Goal: Complete application form: Complete application form

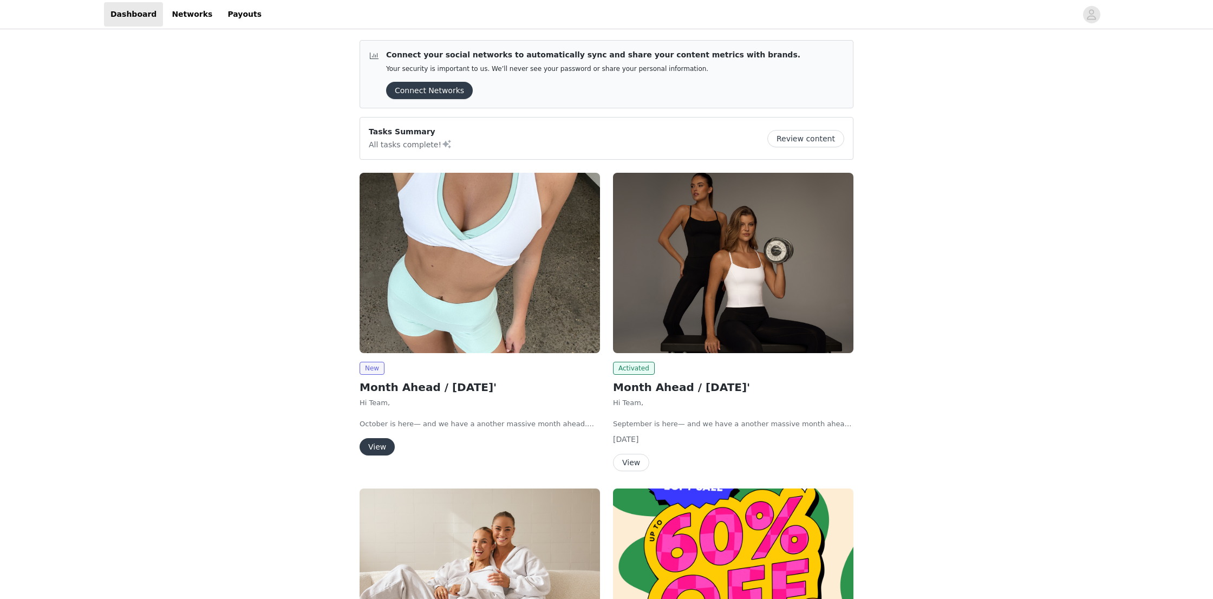
click at [383, 450] on button "View" at bounding box center [377, 446] width 35 height 17
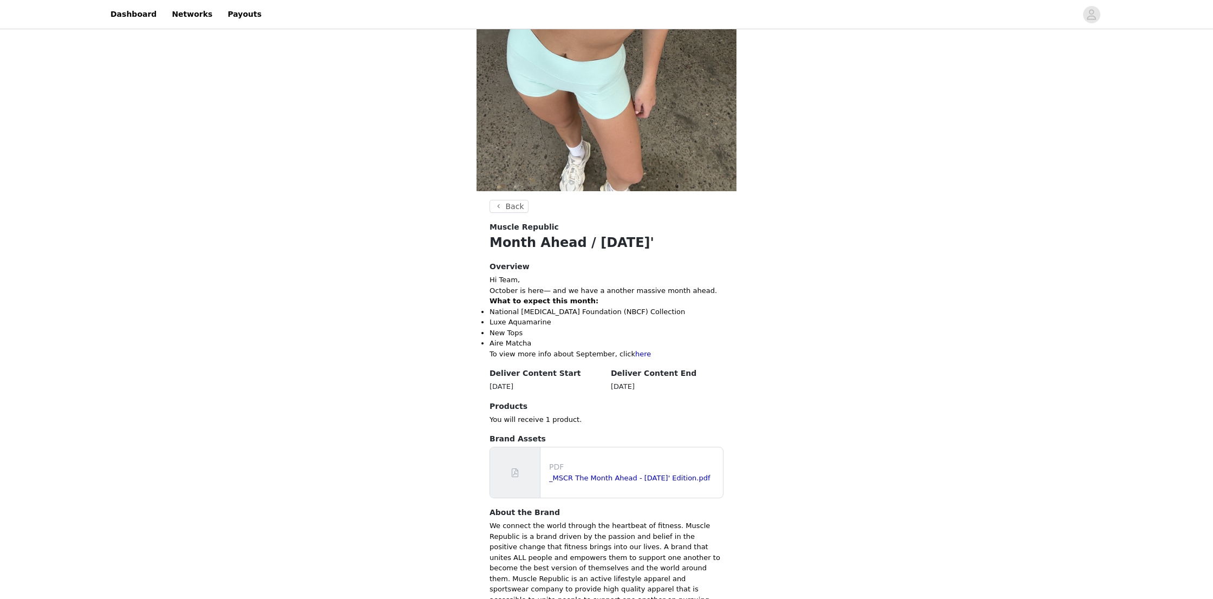
scroll to position [288, 0]
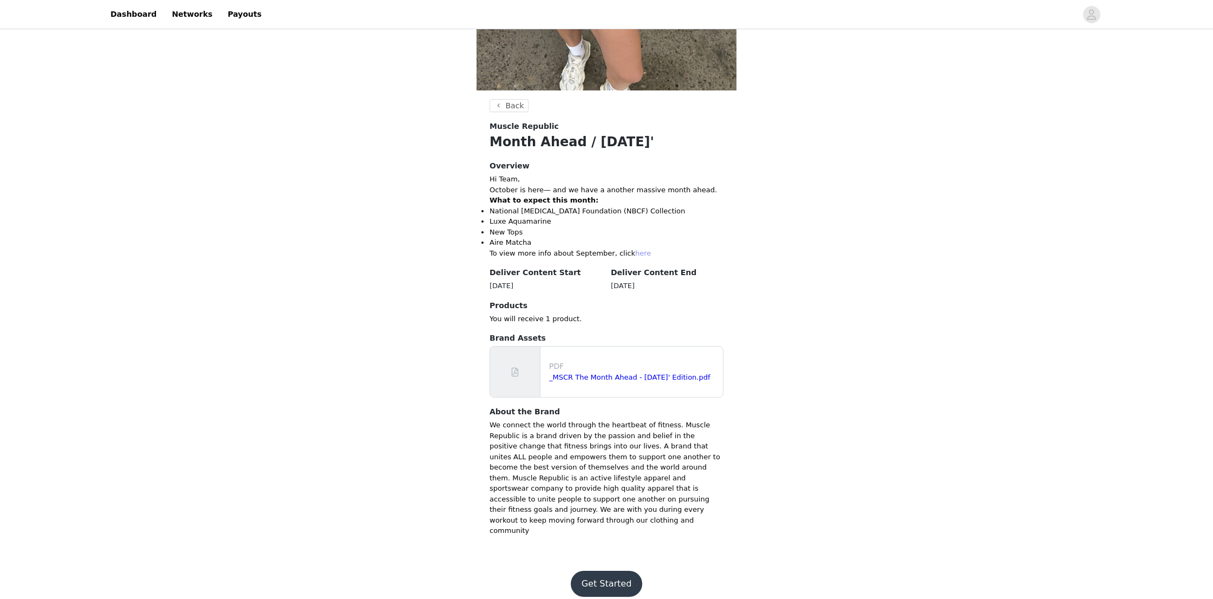
click at [635, 253] on link "here" at bounding box center [643, 253] width 16 height 8
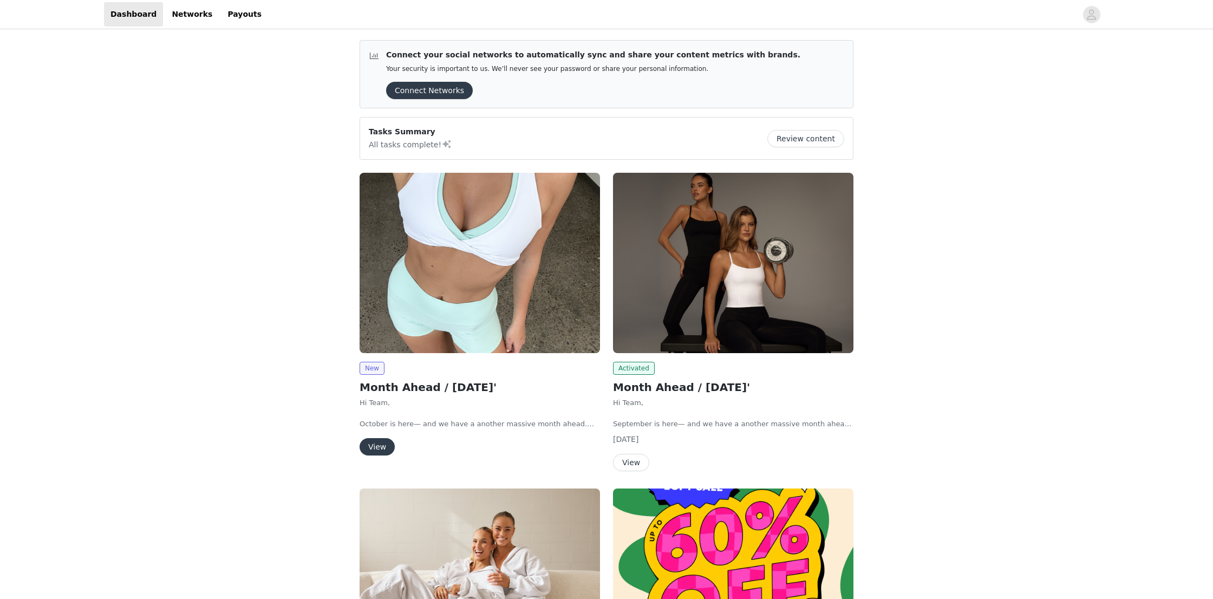
click at [380, 447] on button "View" at bounding box center [377, 446] width 35 height 17
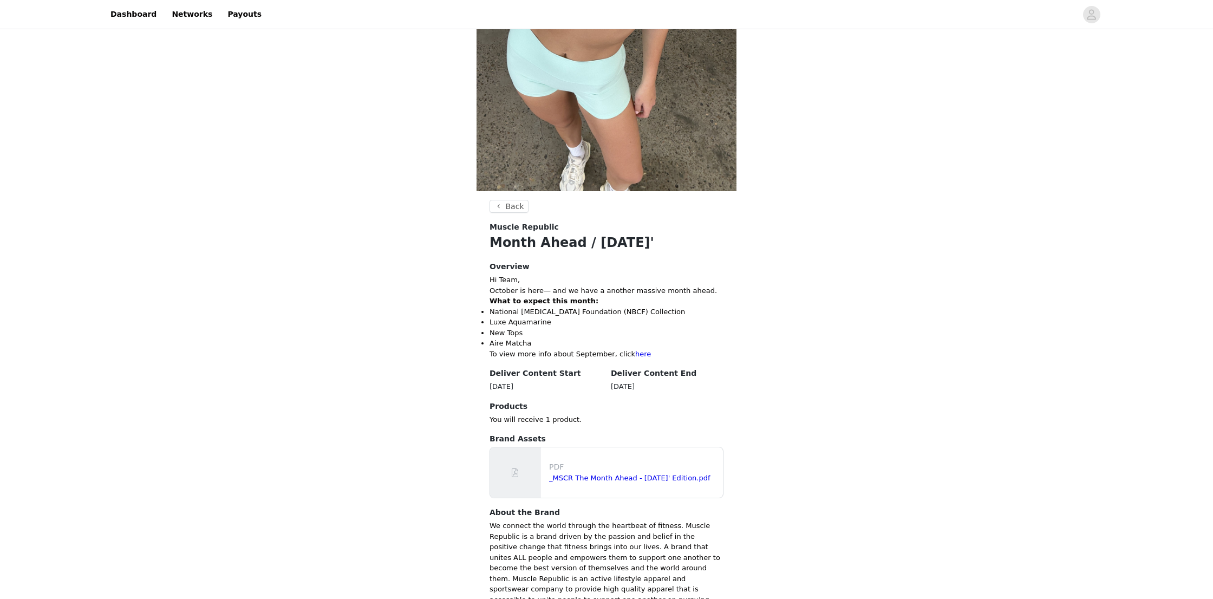
scroll to position [288, 0]
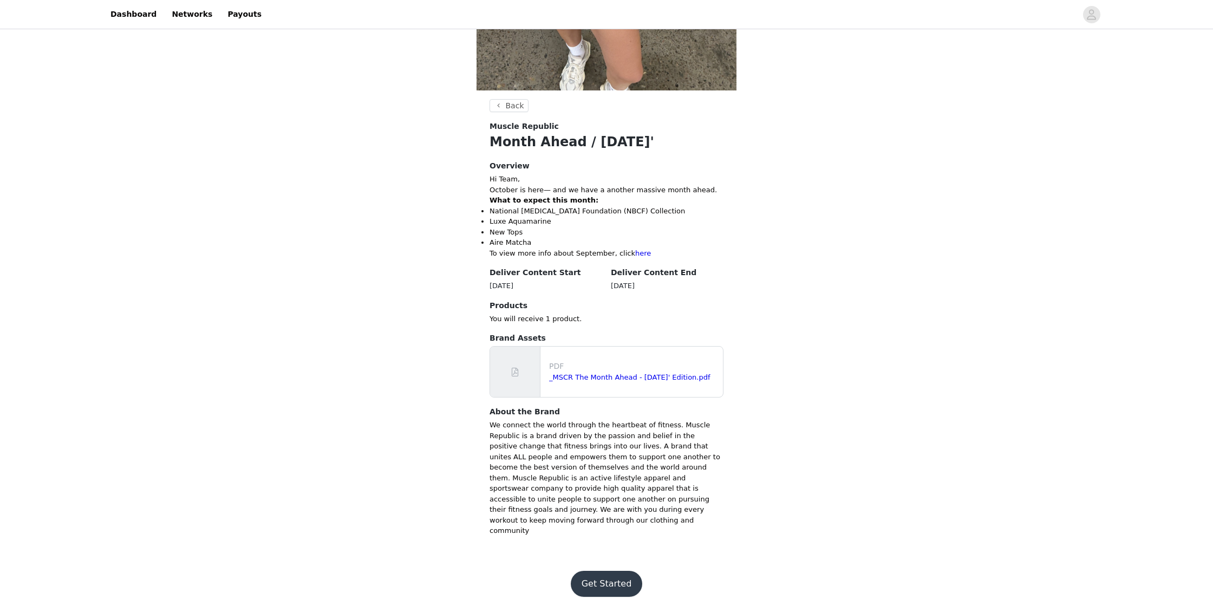
click at [599, 573] on button "Get Started" at bounding box center [607, 584] width 72 height 26
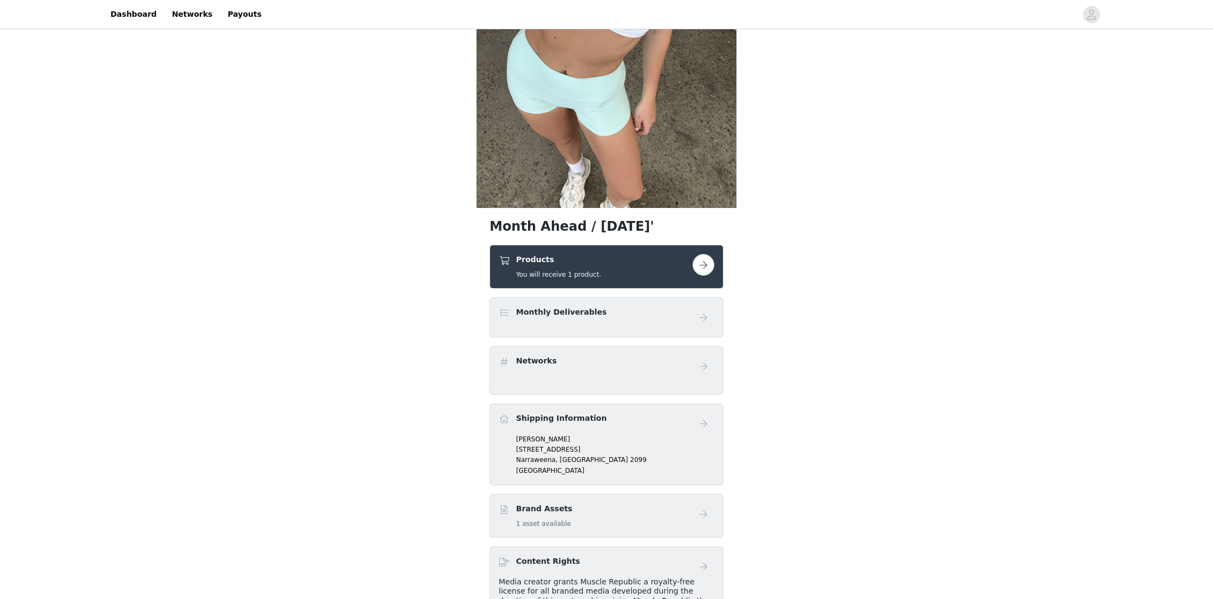
scroll to position [185, 0]
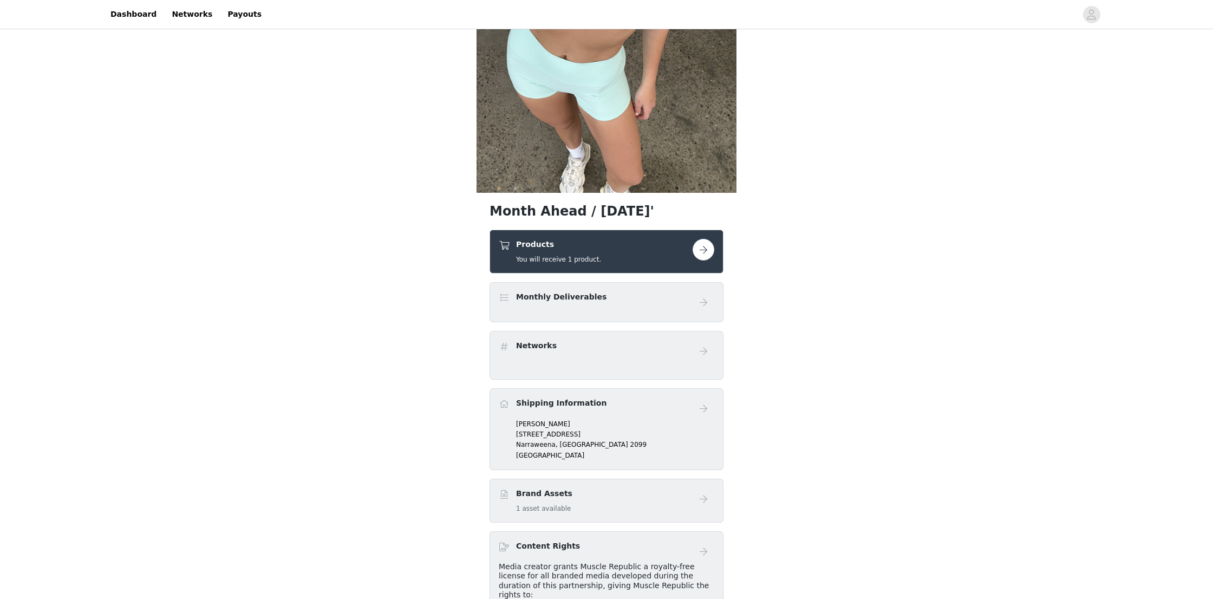
click at [708, 249] on button "button" at bounding box center [704, 250] width 22 height 22
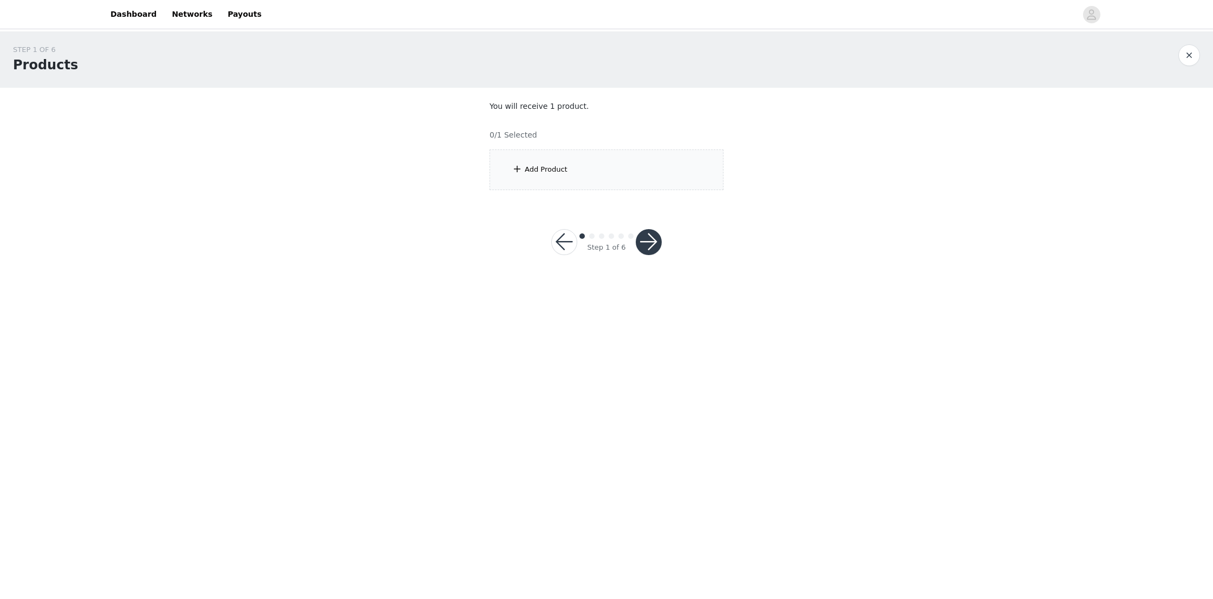
click at [502, 173] on div "Add Product" at bounding box center [607, 169] width 234 height 41
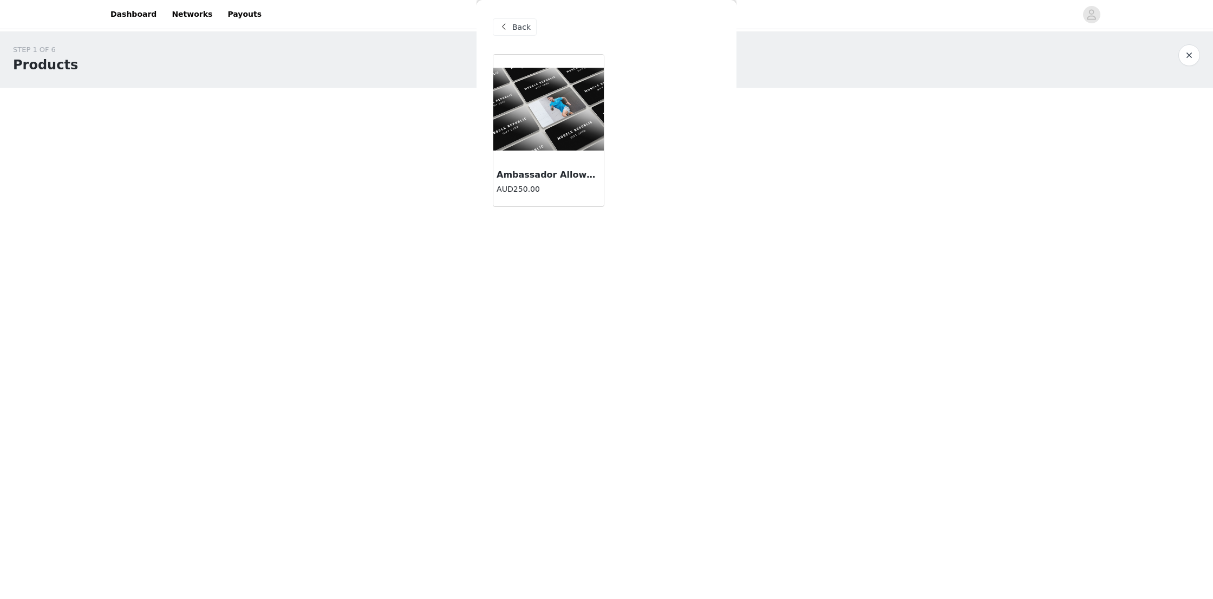
click at [530, 99] on img at bounding box center [548, 109] width 110 height 83
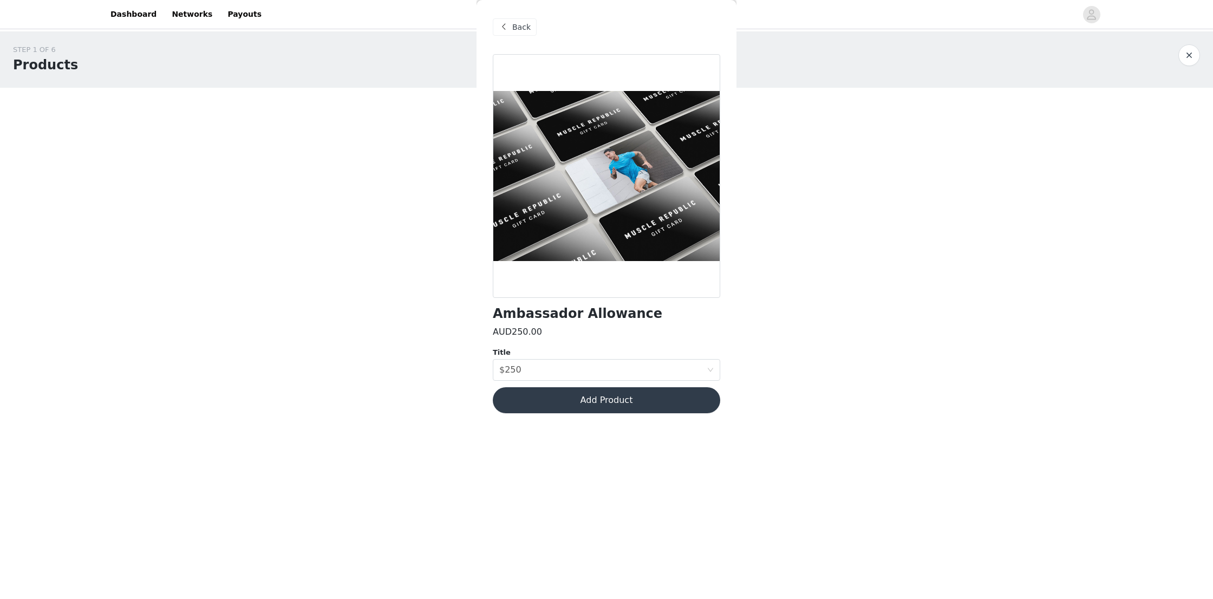
click at [568, 401] on button "Add Product" at bounding box center [606, 400] width 227 height 26
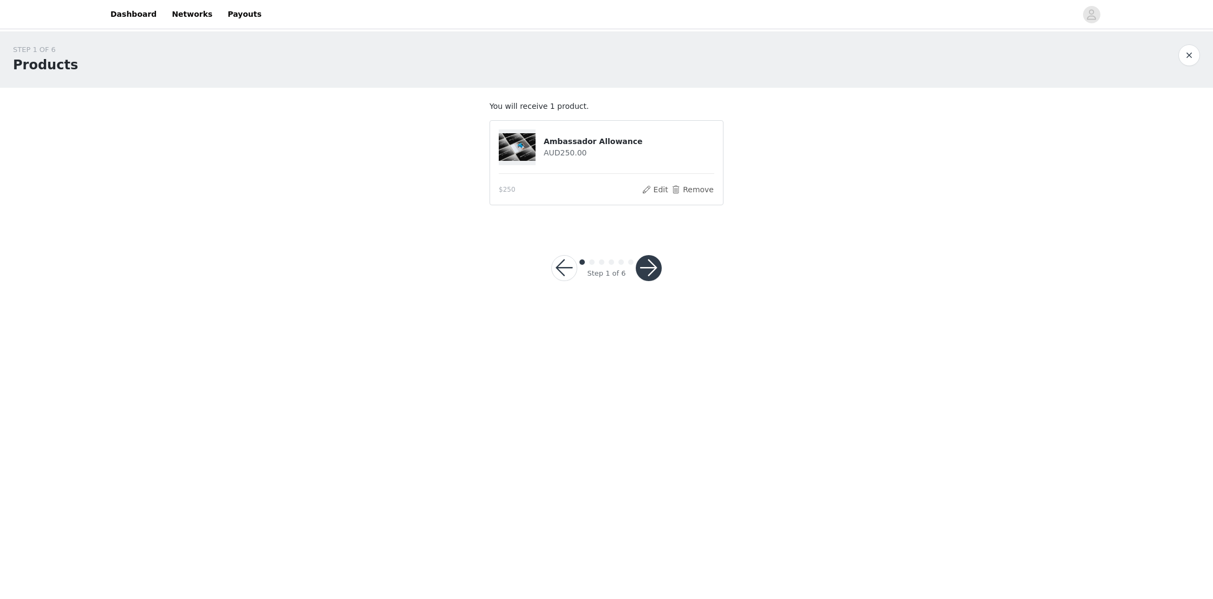
click at [656, 260] on button "button" at bounding box center [649, 268] width 26 height 26
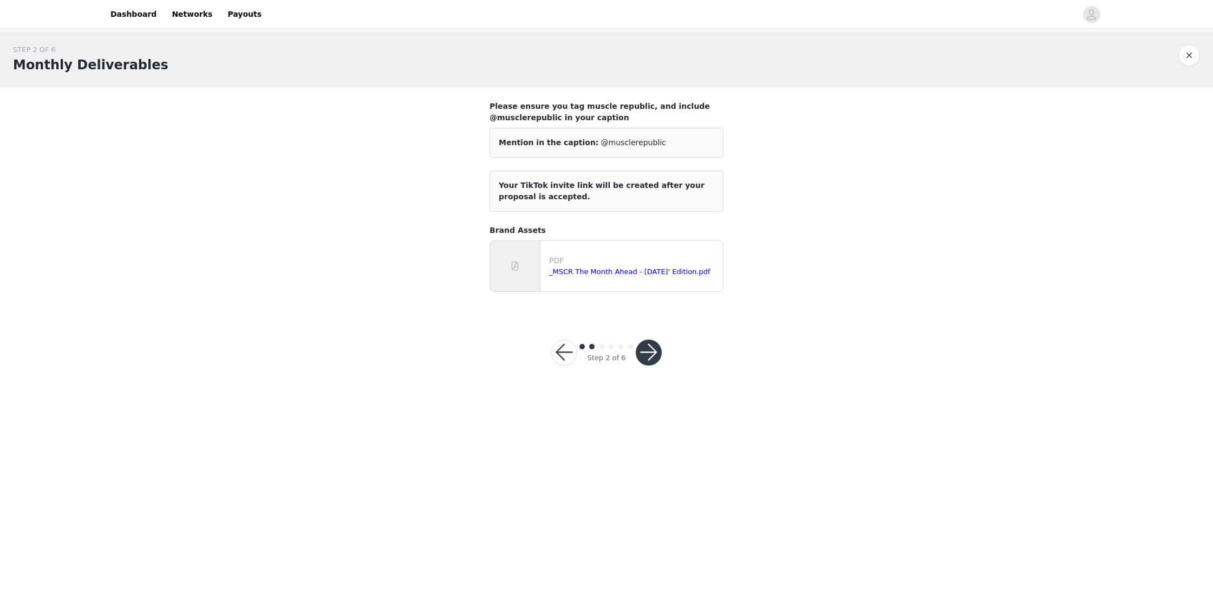
click at [649, 347] on button "button" at bounding box center [649, 353] width 26 height 26
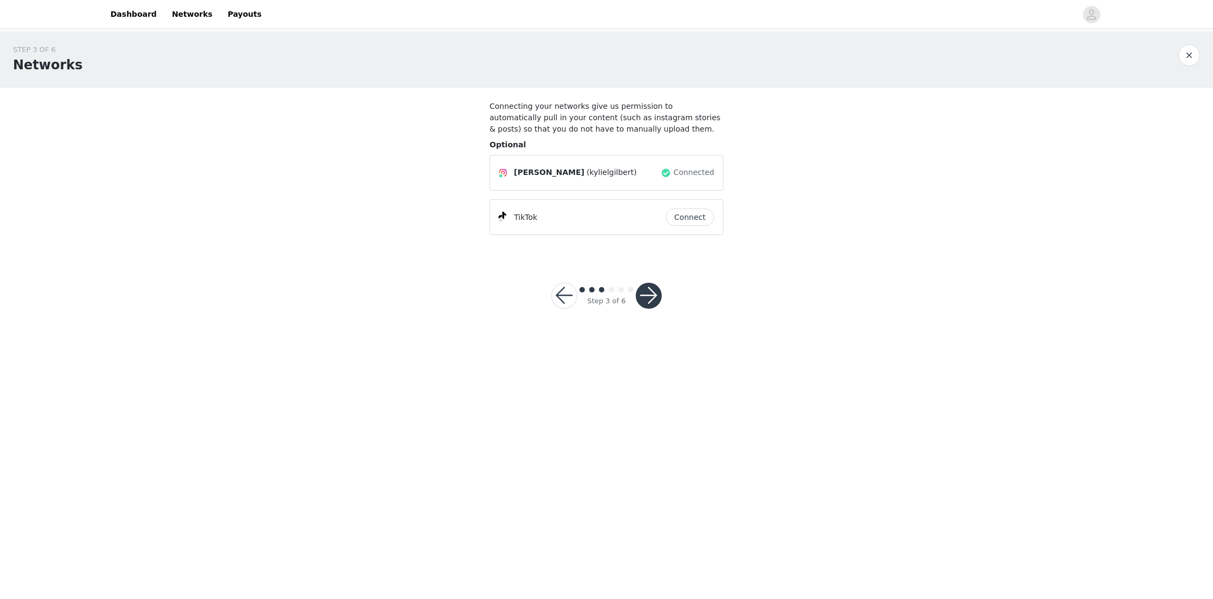
click at [649, 297] on button "button" at bounding box center [649, 296] width 26 height 26
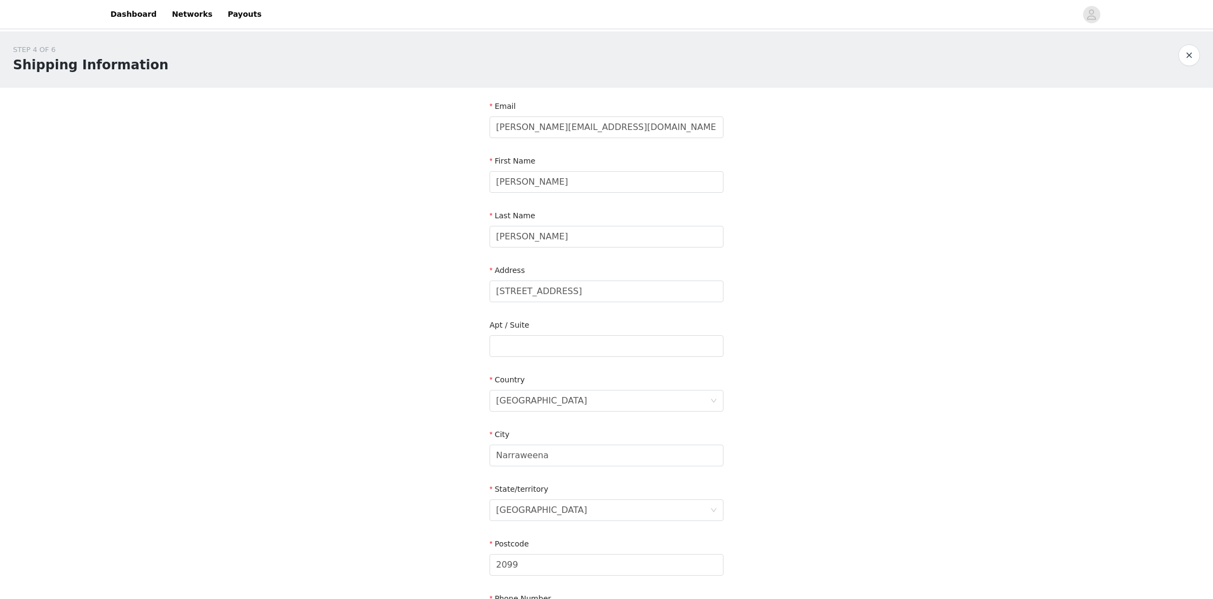
scroll to position [139, 0]
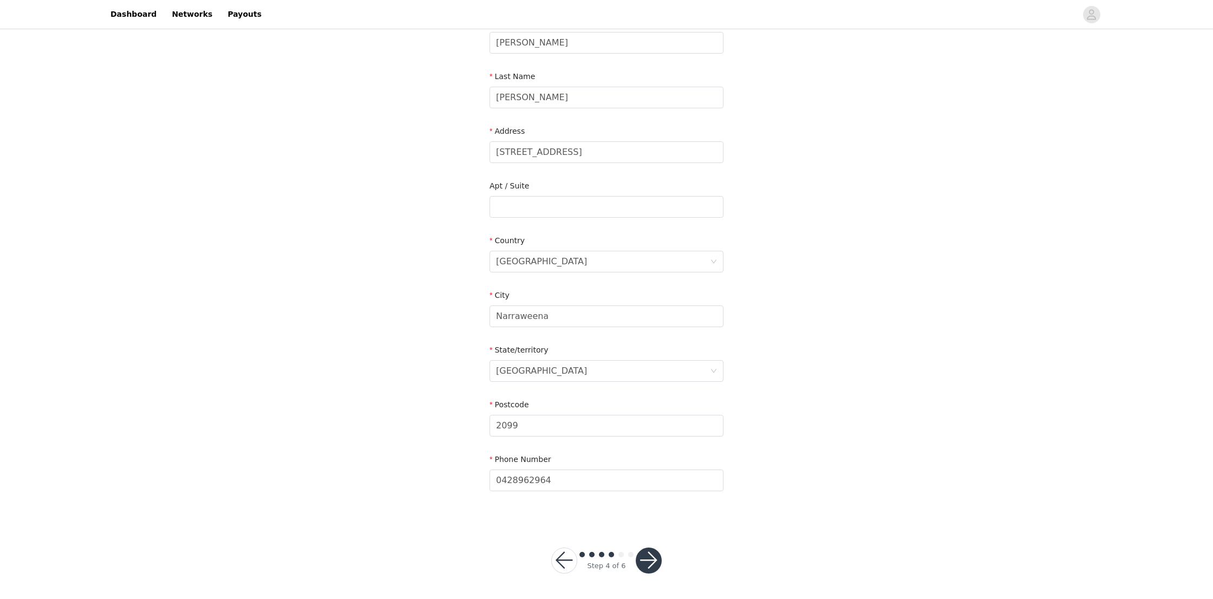
click at [651, 569] on button "button" at bounding box center [649, 560] width 26 height 26
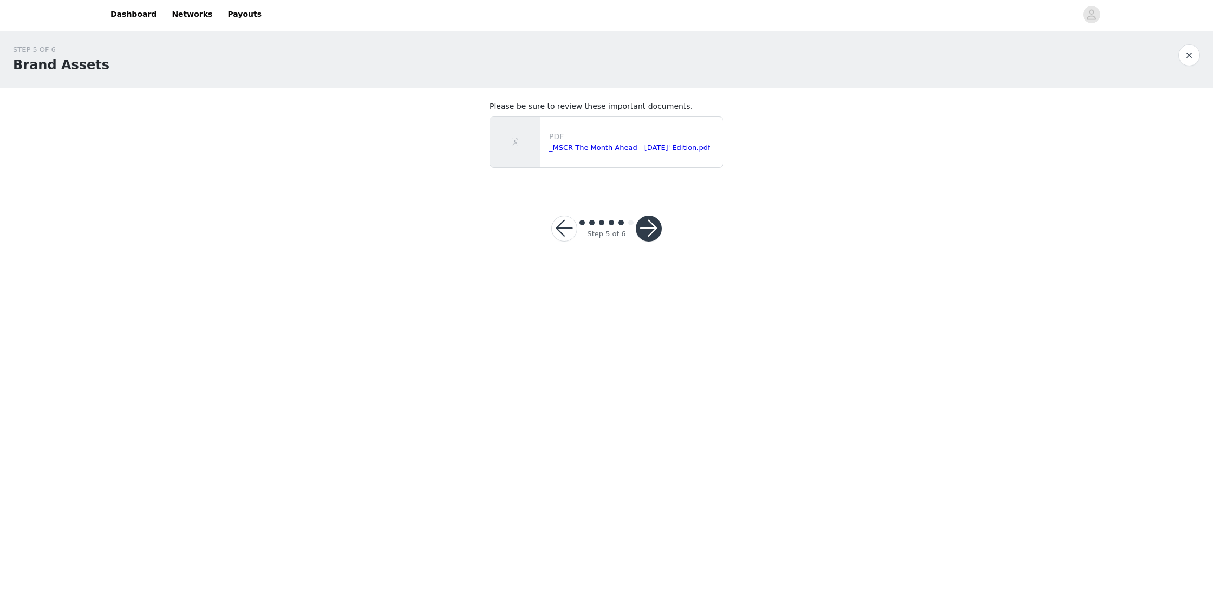
click at [654, 236] on button "button" at bounding box center [649, 229] width 26 height 26
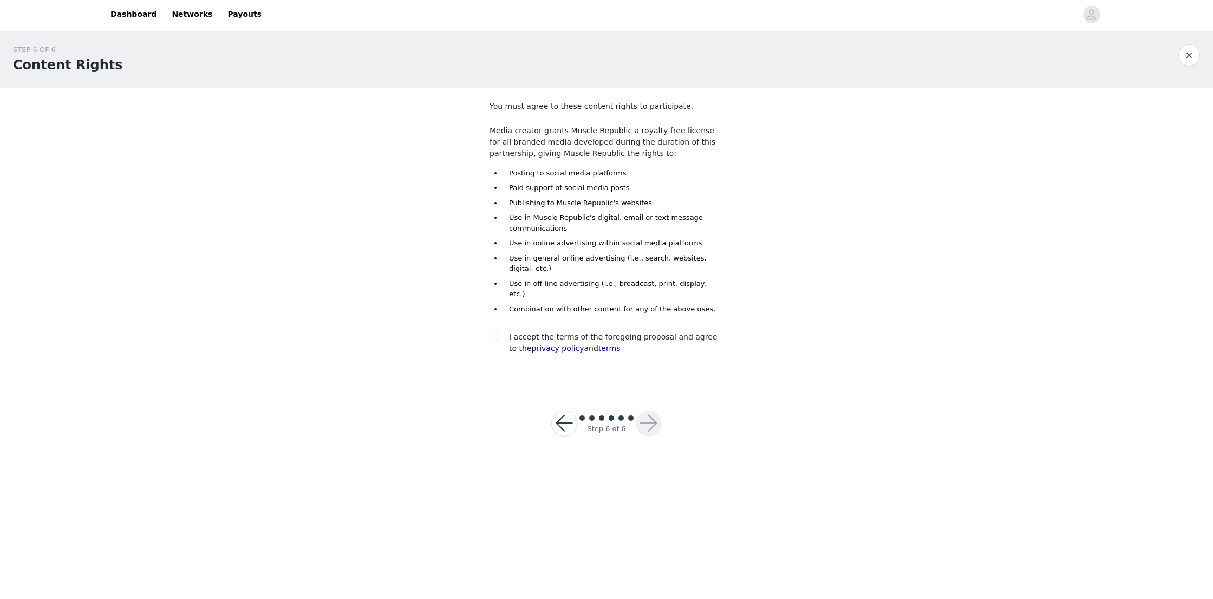
click at [493, 332] on input "checkbox" at bounding box center [494, 336] width 8 height 8
checkbox input "true"
click at [655, 410] on button "button" at bounding box center [649, 423] width 26 height 26
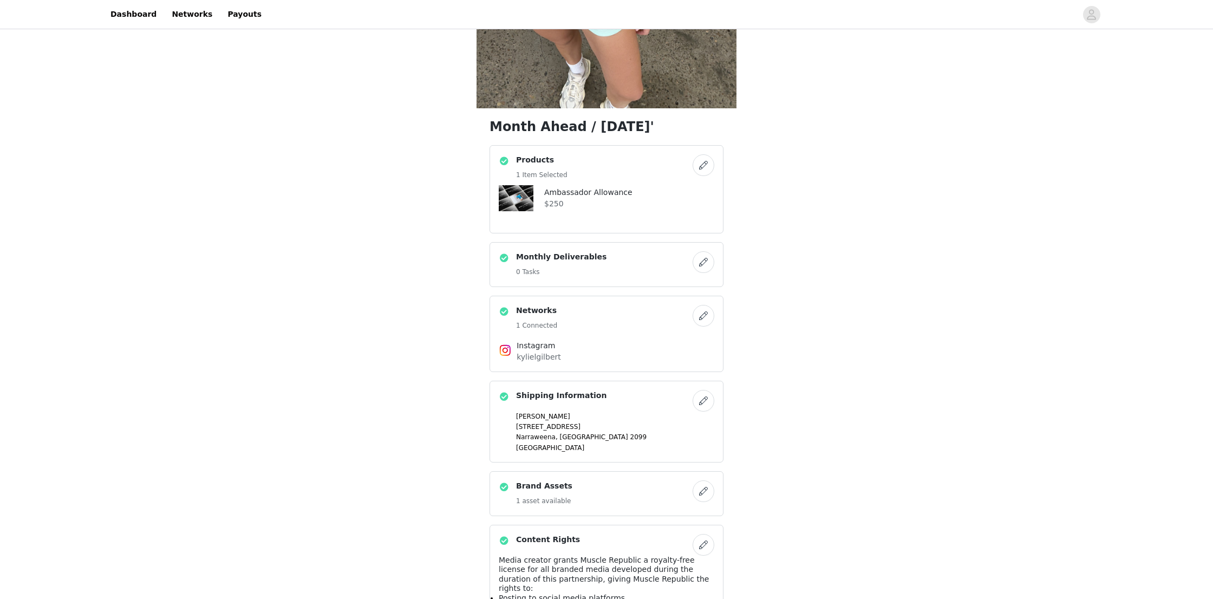
scroll to position [490, 0]
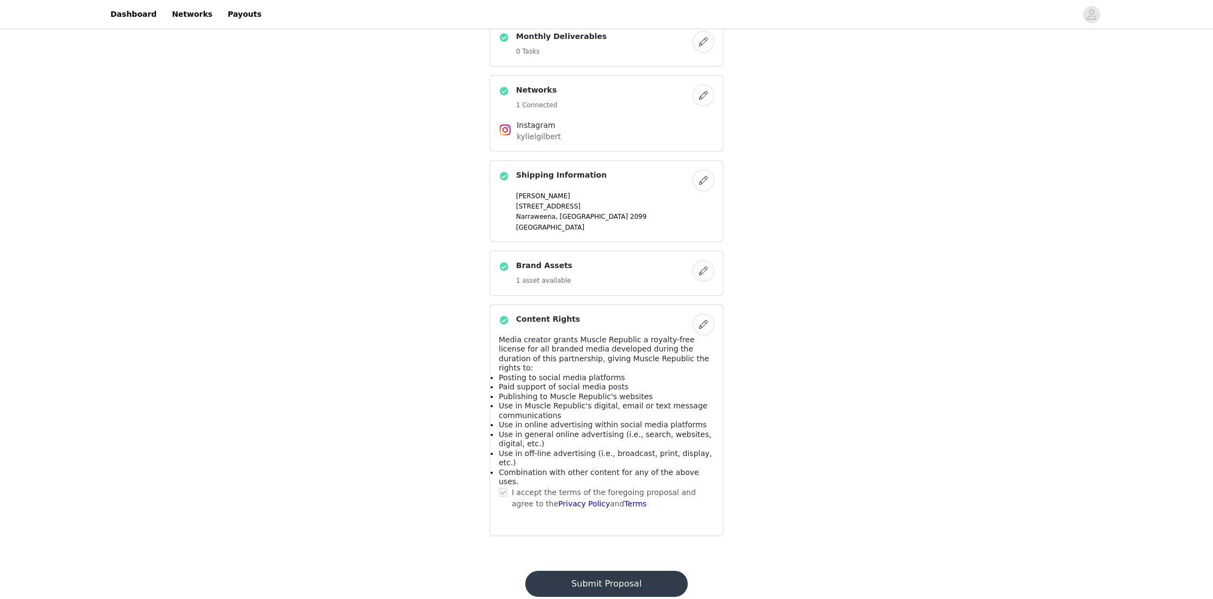
click at [647, 571] on button "Submit Proposal" at bounding box center [606, 584] width 162 height 26
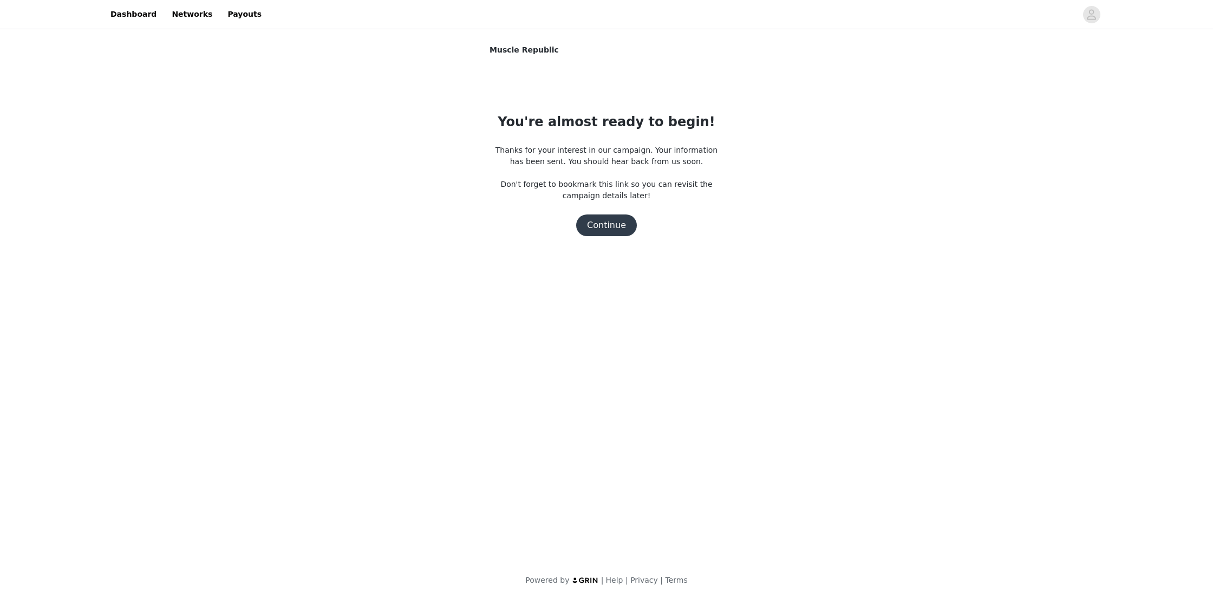
click at [610, 229] on button "Continue" at bounding box center [606, 225] width 61 height 22
